Goal: Task Accomplishment & Management: Complete application form

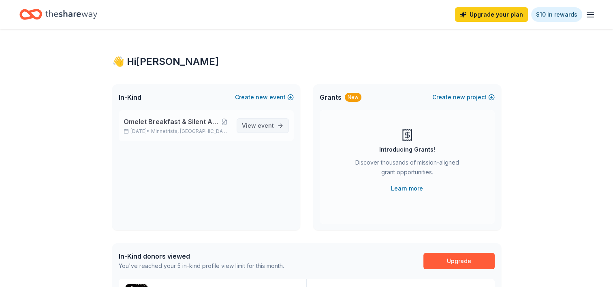
click at [270, 125] on span "event" at bounding box center [265, 125] width 16 height 7
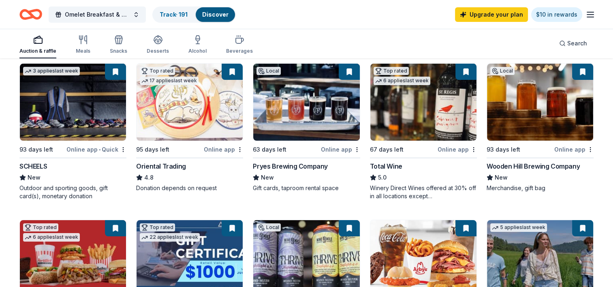
scroll to position [83, 0]
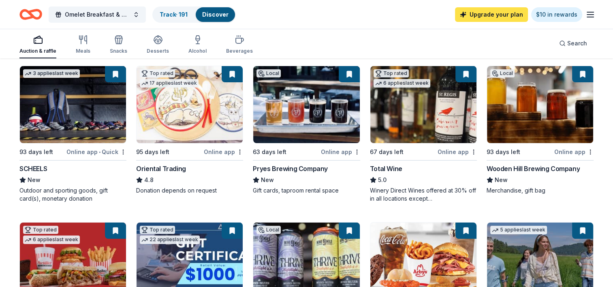
click at [502, 15] on link "Upgrade your plan" at bounding box center [491, 14] width 73 height 15
click at [487, 16] on link "Upgrade your plan" at bounding box center [491, 14] width 73 height 15
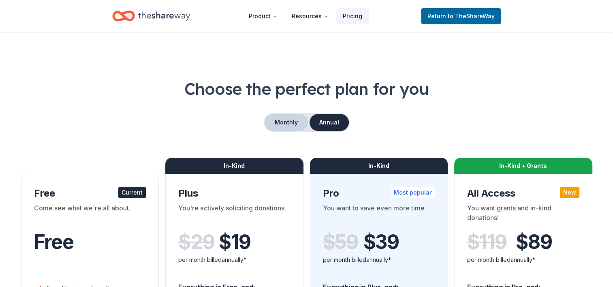
click at [288, 121] on button "Monthly" at bounding box center [285, 122] width 43 height 17
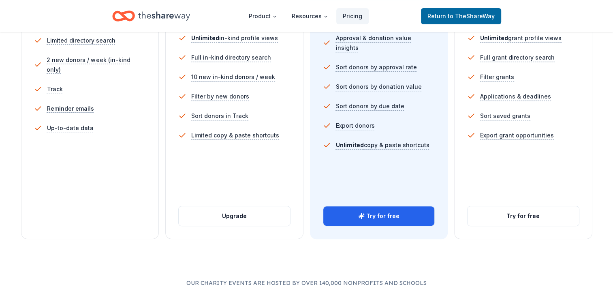
scroll to position [262, 0]
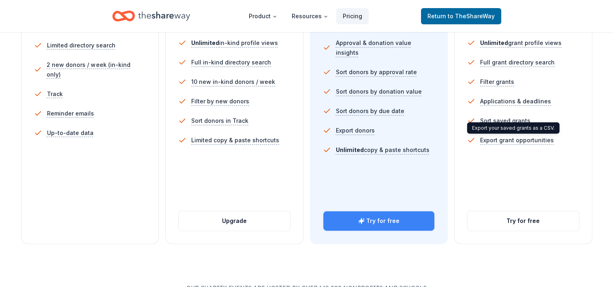
click at [383, 219] on button "Try for free" at bounding box center [378, 220] width 111 height 19
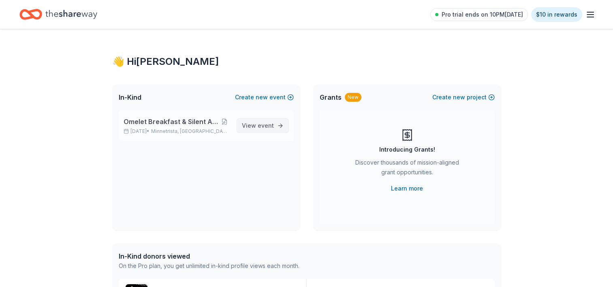
drag, startPoint x: 0, startPoint y: 0, endPoint x: 272, endPoint y: 126, distance: 299.9
click at [272, 126] on span "event" at bounding box center [265, 125] width 16 height 7
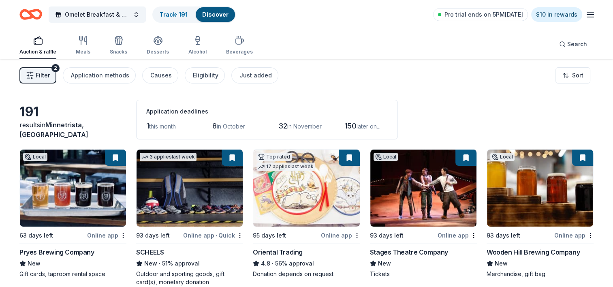
click at [42, 74] on span "Filter" at bounding box center [43, 75] width 14 height 10
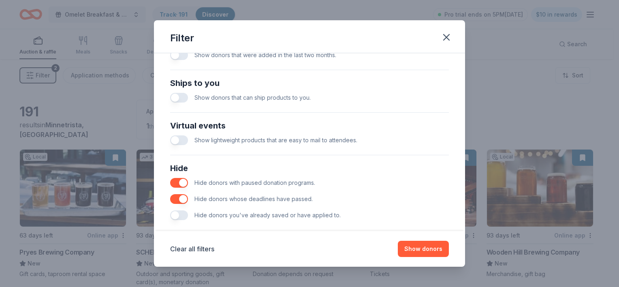
scroll to position [355, 0]
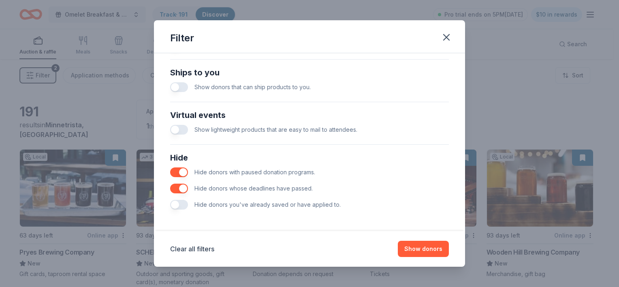
click at [183, 202] on button "button" at bounding box center [179, 205] width 18 height 10
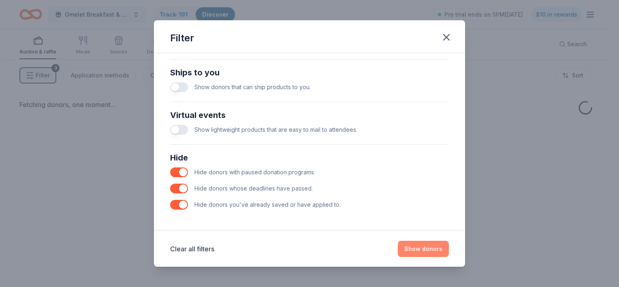
click at [436, 248] on button "Show donors" at bounding box center [423, 248] width 51 height 16
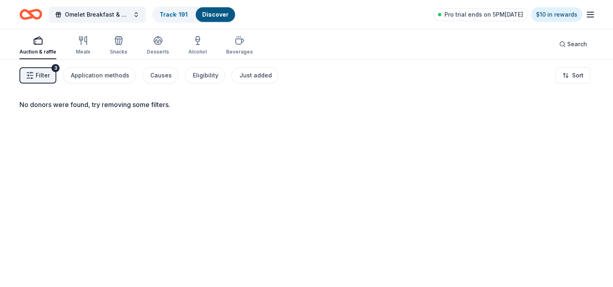
click at [45, 72] on span "Filter" at bounding box center [43, 75] width 14 height 10
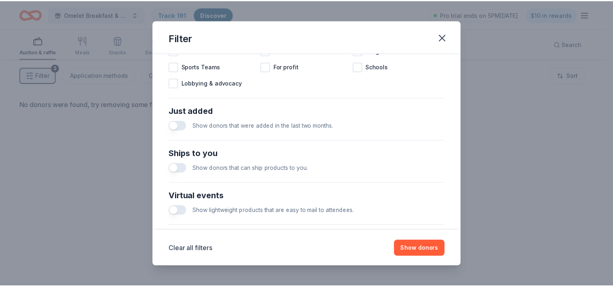
scroll to position [355, 0]
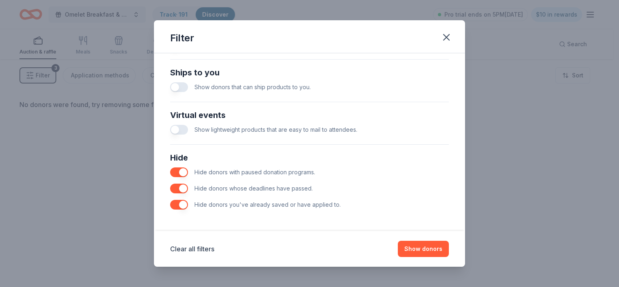
click at [174, 203] on button "button" at bounding box center [179, 205] width 18 height 10
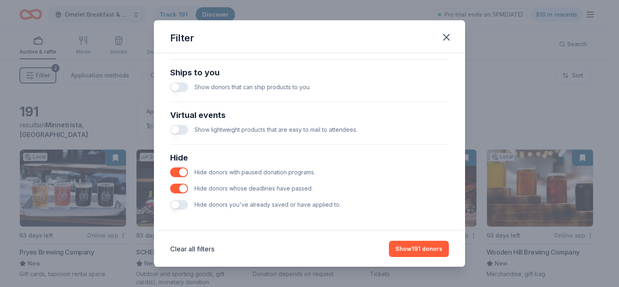
click at [186, 208] on div "Hide donors you've already saved or have applied to." at bounding box center [309, 204] width 279 height 16
click at [184, 206] on button "button" at bounding box center [179, 205] width 18 height 10
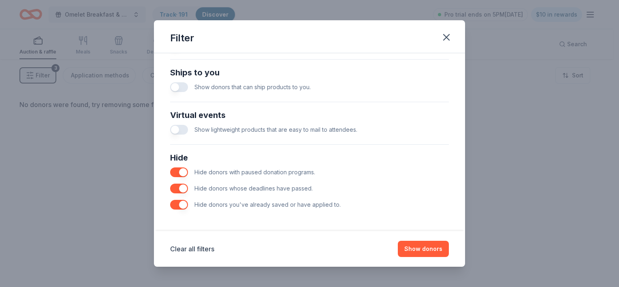
click at [176, 205] on button "button" at bounding box center [179, 205] width 18 height 10
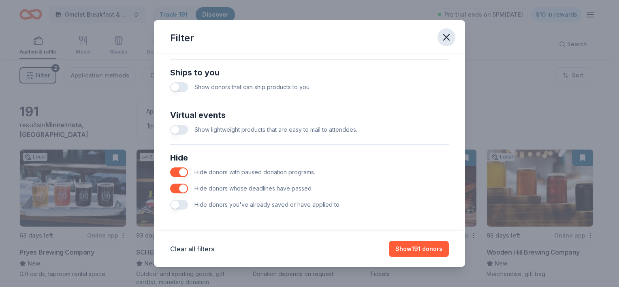
click at [442, 36] on icon "button" at bounding box center [445, 37] width 11 height 11
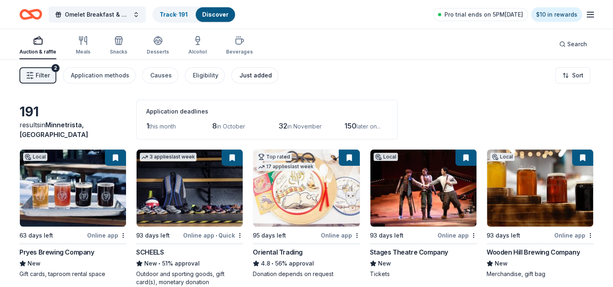
click at [253, 77] on div "Just added" at bounding box center [255, 75] width 32 height 10
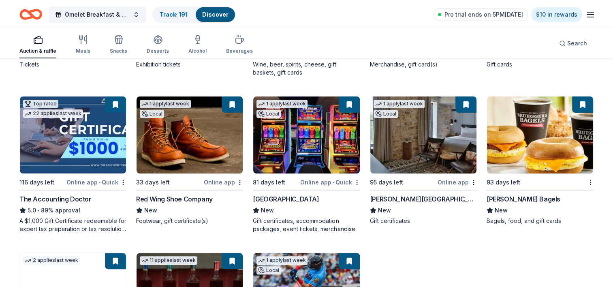
scroll to position [207, 0]
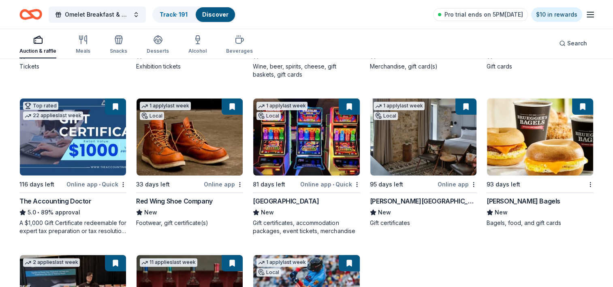
click at [544, 146] on img at bounding box center [540, 136] width 106 height 77
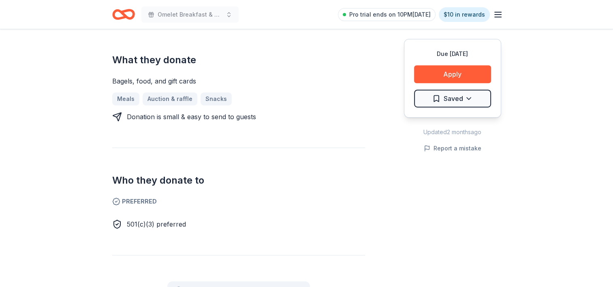
scroll to position [360, 0]
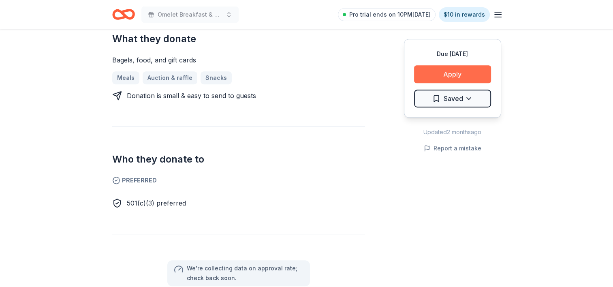
click at [466, 73] on button "Apply" at bounding box center [452, 74] width 77 height 18
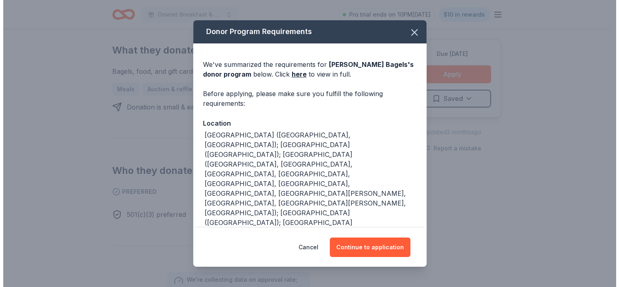
scroll to position [371, 0]
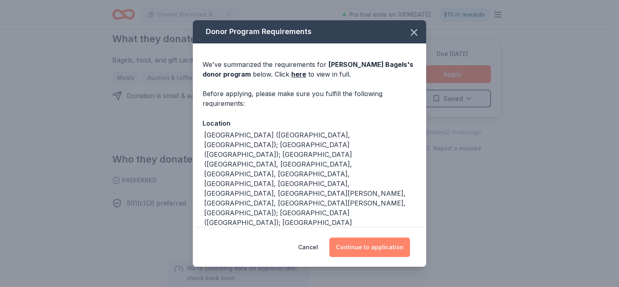
click at [382, 247] on button "Continue to application" at bounding box center [369, 246] width 81 height 19
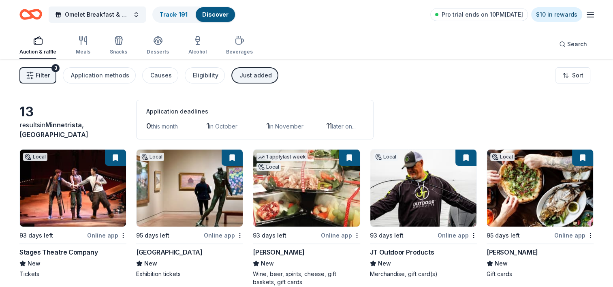
click at [43, 70] on span "Filter" at bounding box center [43, 75] width 14 height 10
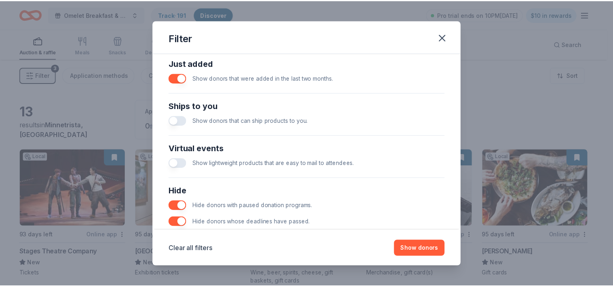
scroll to position [355, 0]
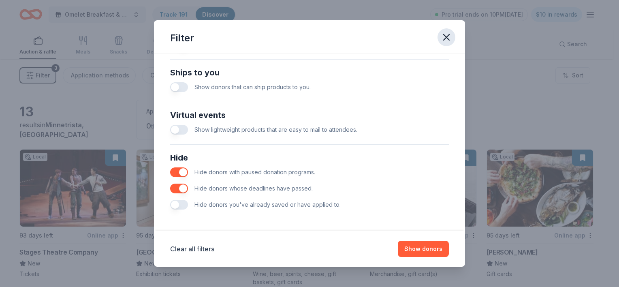
click at [446, 36] on icon "button" at bounding box center [445, 37] width 11 height 11
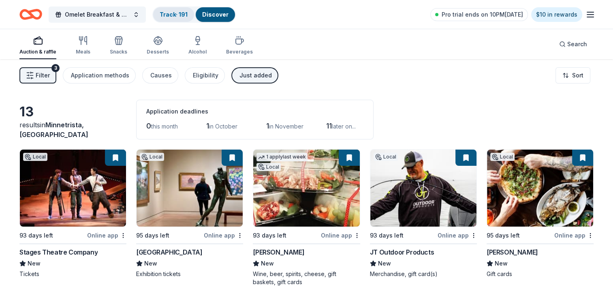
click at [180, 16] on link "Track · 191" at bounding box center [174, 14] width 28 height 7
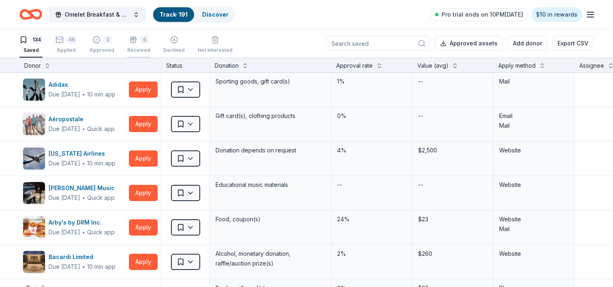
click at [135, 40] on div "6" at bounding box center [138, 40] width 23 height 8
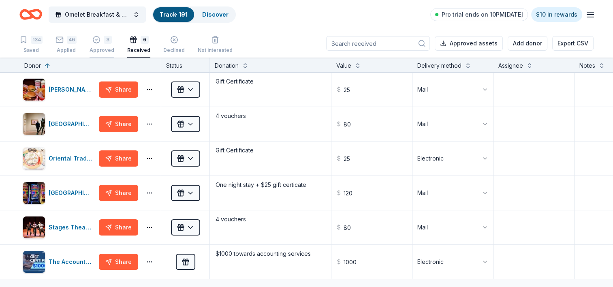
click at [104, 47] on div "Approved" at bounding box center [101, 50] width 25 height 6
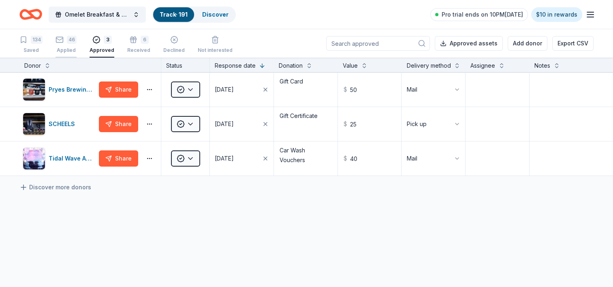
click at [59, 46] on div "46 Applied" at bounding box center [65, 45] width 21 height 18
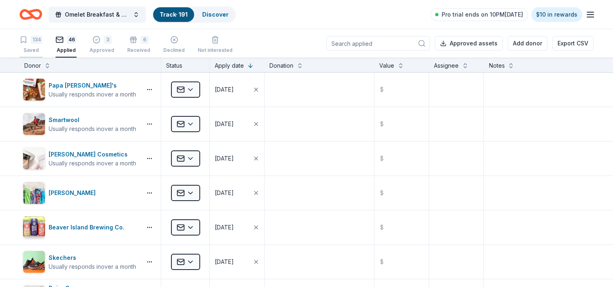
click at [31, 46] on div "134 Saved" at bounding box center [30, 45] width 23 height 18
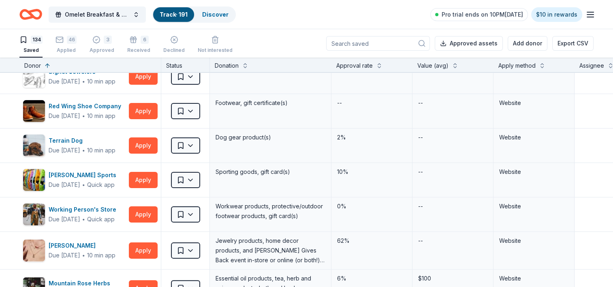
scroll to position [189, 0]
click at [133, 45] on div "6 Received" at bounding box center [138, 45] width 23 height 18
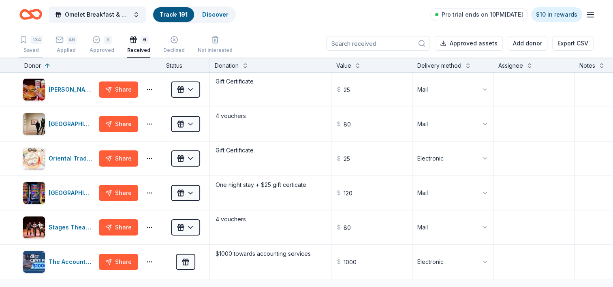
click at [28, 40] on div "134" at bounding box center [30, 40] width 23 height 8
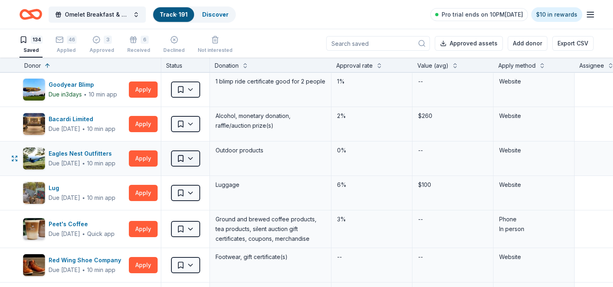
click at [195, 159] on html "Omelet Breakfast & Silent Auction Fundraiser Track · 191 Discover Pro trial end…" at bounding box center [306, 143] width 613 height 287
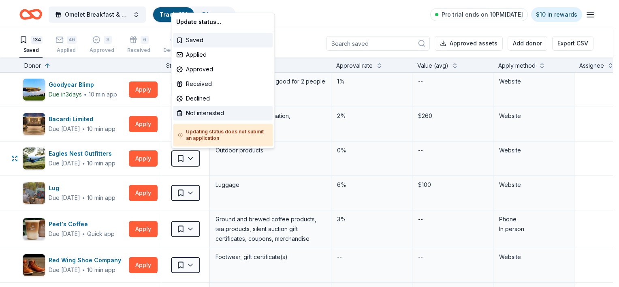
click at [193, 112] on div "Not interested" at bounding box center [223, 113] width 100 height 15
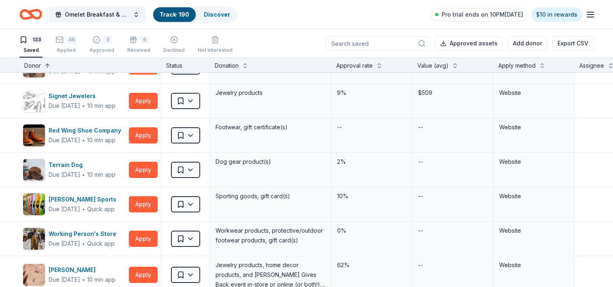
scroll to position [151, 0]
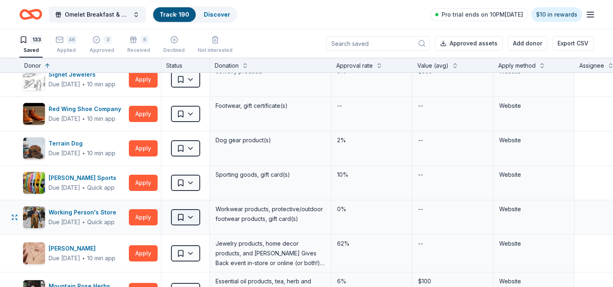
click at [191, 214] on html "Omelet Breakfast & Silent Auction Fundraiser Track · 190 Discover Pro trial end…" at bounding box center [306, 143] width 613 height 287
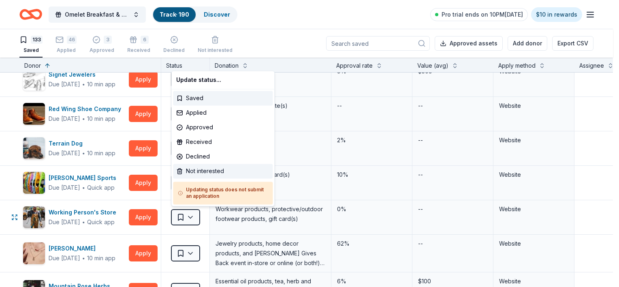
click at [190, 173] on div "Not interested" at bounding box center [223, 171] width 100 height 15
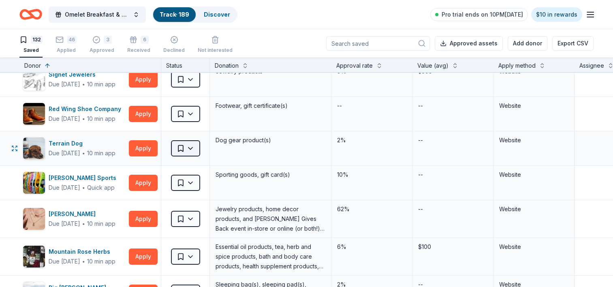
click at [192, 151] on html "Omelet Breakfast & Silent Auction Fundraiser Track · 189 Discover Pro trial end…" at bounding box center [306, 143] width 613 height 287
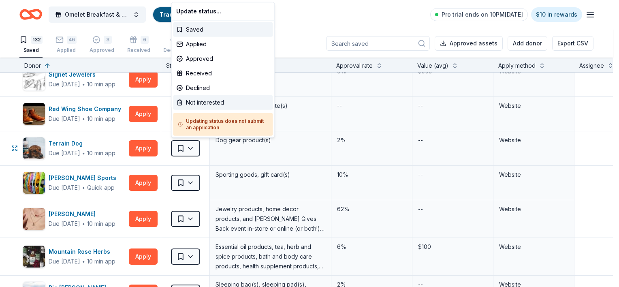
click at [193, 101] on div "Not interested" at bounding box center [223, 102] width 100 height 15
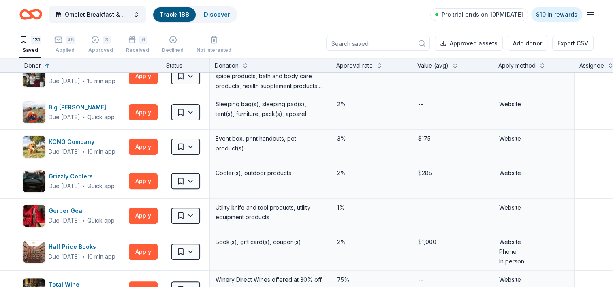
scroll to position [313, 0]
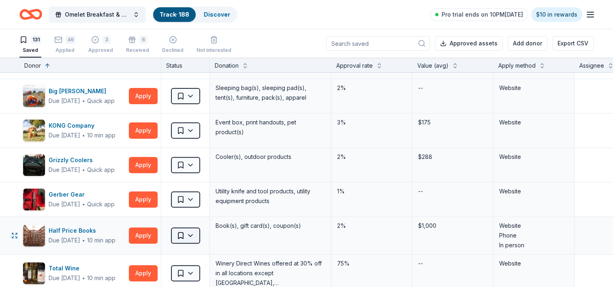
click at [192, 236] on html "Omelet Breakfast & Silent Auction Fundraiser Track · 188 Discover Pro trial end…" at bounding box center [306, 143] width 613 height 287
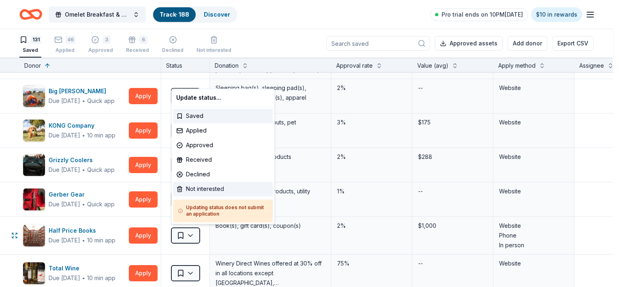
click at [199, 187] on div "Not interested" at bounding box center [223, 188] width 100 height 15
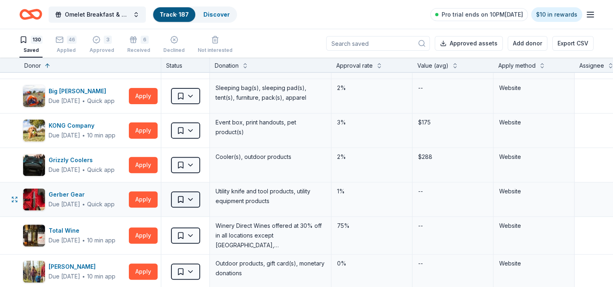
click at [193, 200] on html "Omelet Breakfast & Silent Auction Fundraiser Track · 187 Discover Pro trial end…" at bounding box center [306, 143] width 613 height 287
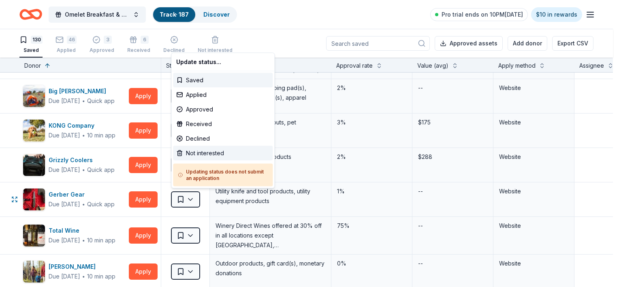
click at [194, 149] on div "Not interested" at bounding box center [223, 153] width 100 height 15
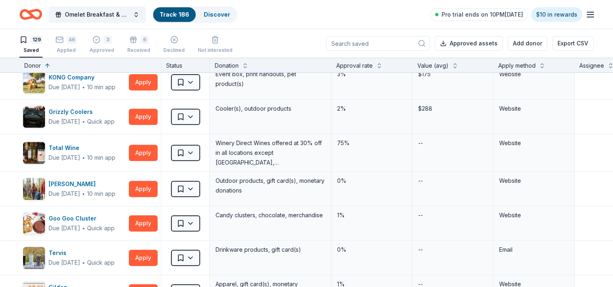
scroll to position [362, 0]
click at [189, 186] on html "Omelet Breakfast & Silent Auction Fundraiser Track · 186 Discover Pro trial end…" at bounding box center [306, 143] width 613 height 287
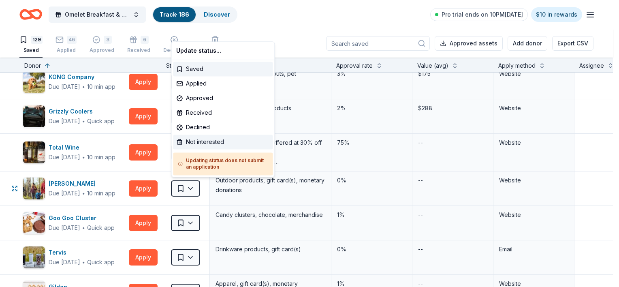
click at [187, 144] on div "Not interested" at bounding box center [223, 141] width 100 height 15
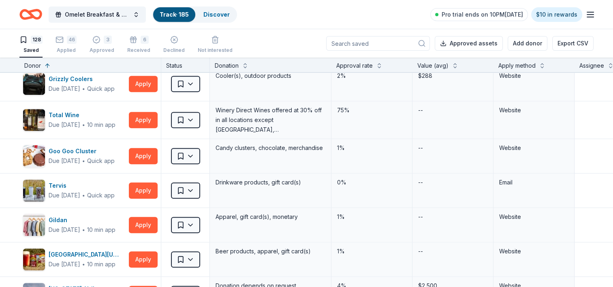
scroll to position [410, 0]
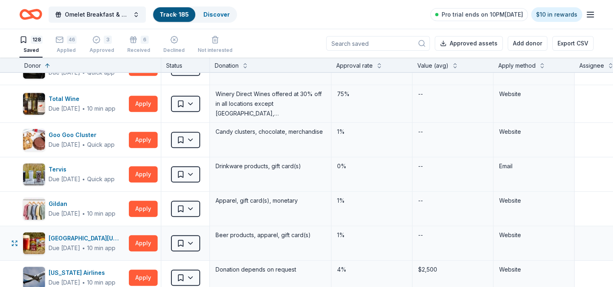
click at [413, 244] on div "--" at bounding box center [452, 243] width 81 height 34
click at [194, 204] on html "Omelet Breakfast & Silent Auction Fundraiser Track · 185 Discover Pro trial end…" at bounding box center [306, 143] width 613 height 287
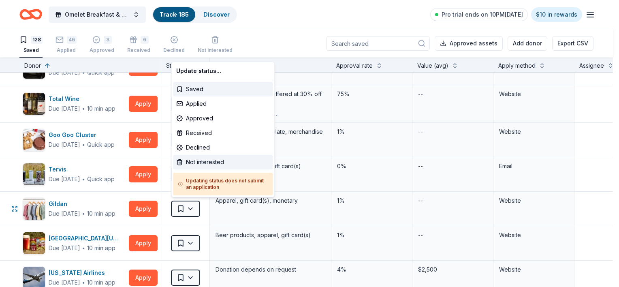
click at [189, 157] on div "Not interested" at bounding box center [223, 162] width 100 height 15
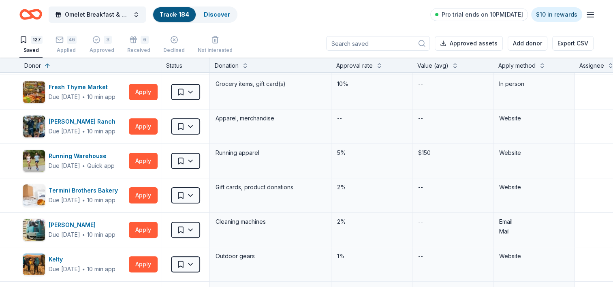
scroll to position [3293, 0]
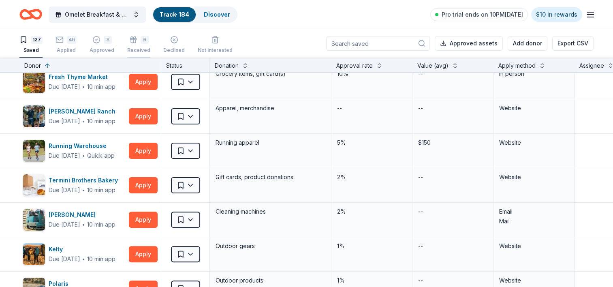
click at [133, 43] on icon "button" at bounding box center [133, 40] width 8 height 8
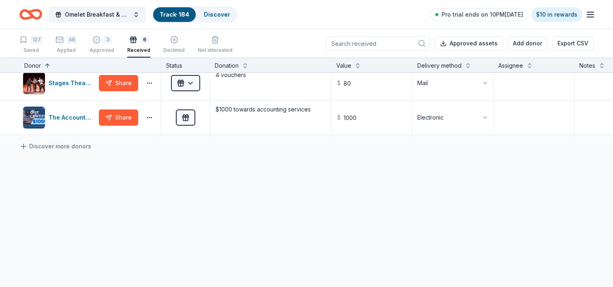
scroll to position [149, 0]
click at [64, 113] on div "The Accounting Doctor" at bounding box center [72, 118] width 47 height 10
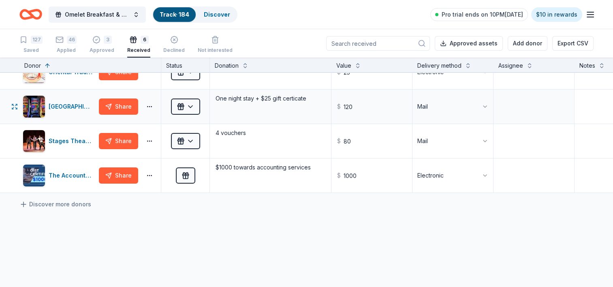
scroll to position [82, 0]
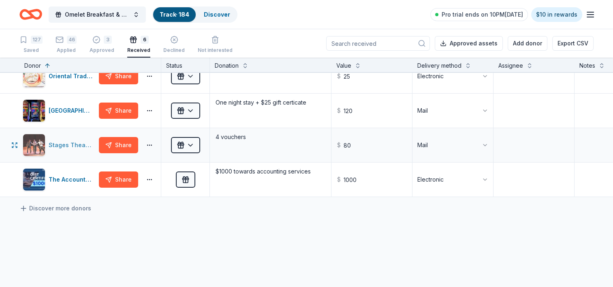
click at [70, 143] on div "Stages Theatre Company" at bounding box center [72, 145] width 47 height 10
click at [47, 108] on div "Prairie's Edge Casino Resort" at bounding box center [59, 110] width 73 height 23
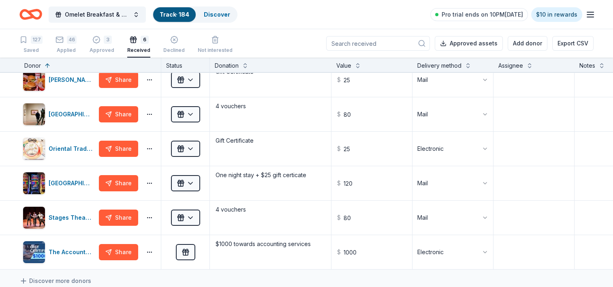
scroll to position [0, 0]
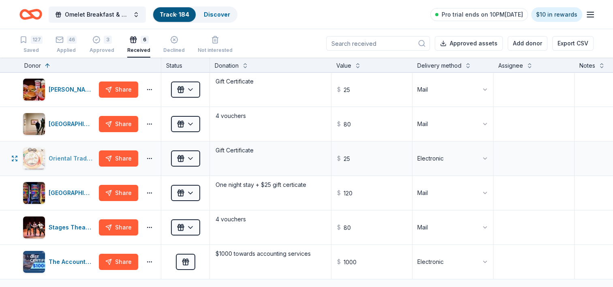
click at [62, 156] on div "Oriental Trading" at bounding box center [72, 158] width 47 height 10
click at [40, 126] on img "button" at bounding box center [34, 124] width 22 height 22
click at [66, 92] on div "[PERSON_NAME]'s Frozen Custard & Steakburgers" at bounding box center [72, 90] width 47 height 10
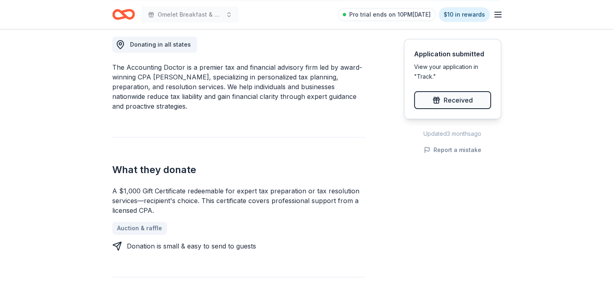
scroll to position [197, 0]
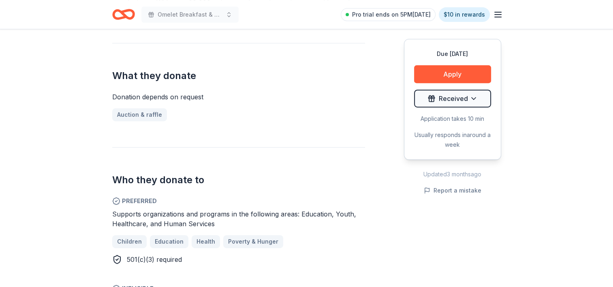
scroll to position [206, 0]
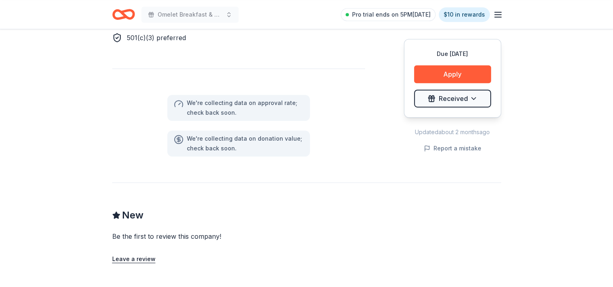
scroll to position [515, 0]
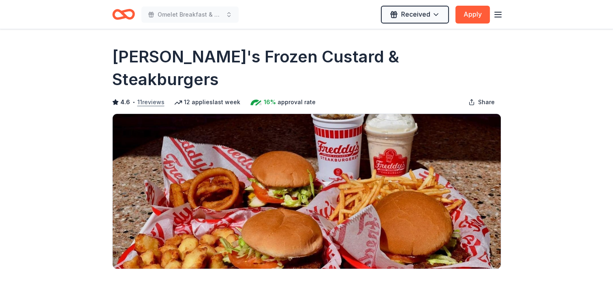
click at [147, 97] on button "11 reviews" at bounding box center [150, 102] width 27 height 10
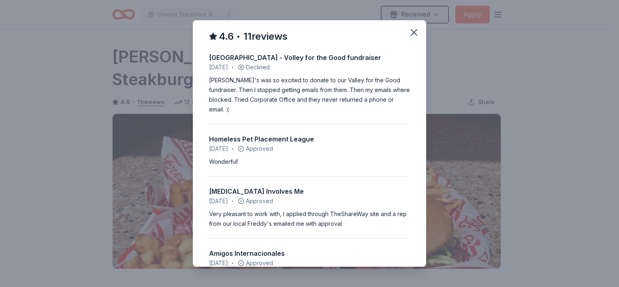
click at [538, 50] on div "4.6 • 11 reviews [GEOGRAPHIC_DATA] - [GEOGRAPHIC_DATA] for the Good fundraiser …" at bounding box center [309, 143] width 619 height 287
